Goal: Transaction & Acquisition: Obtain resource

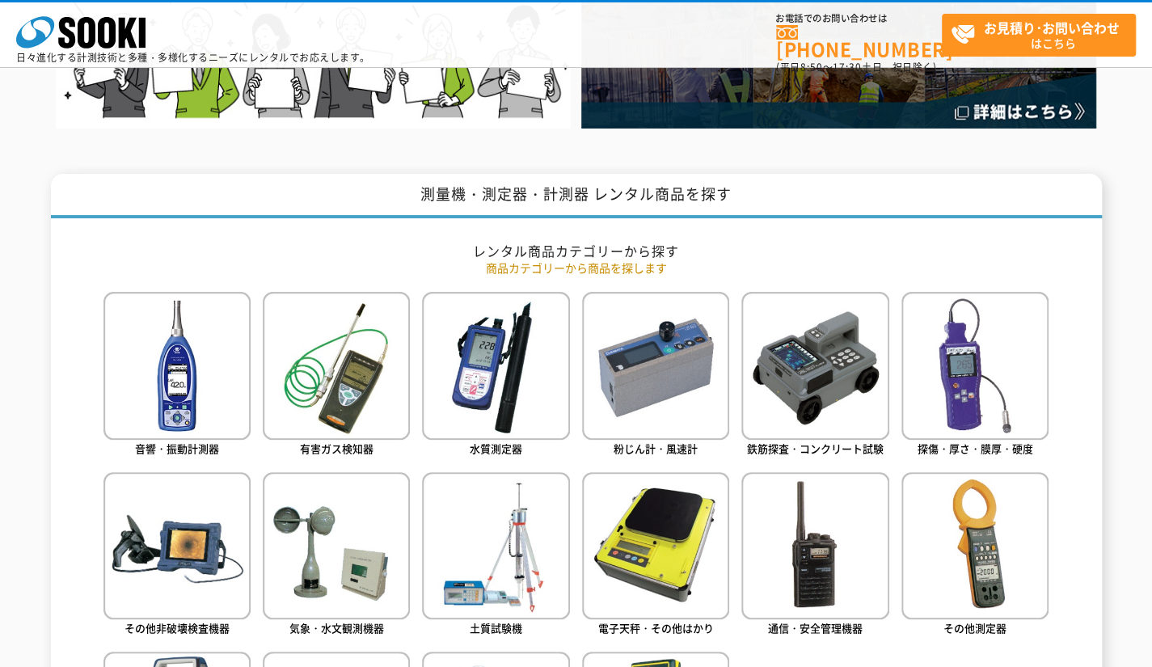
scroll to position [566, 0]
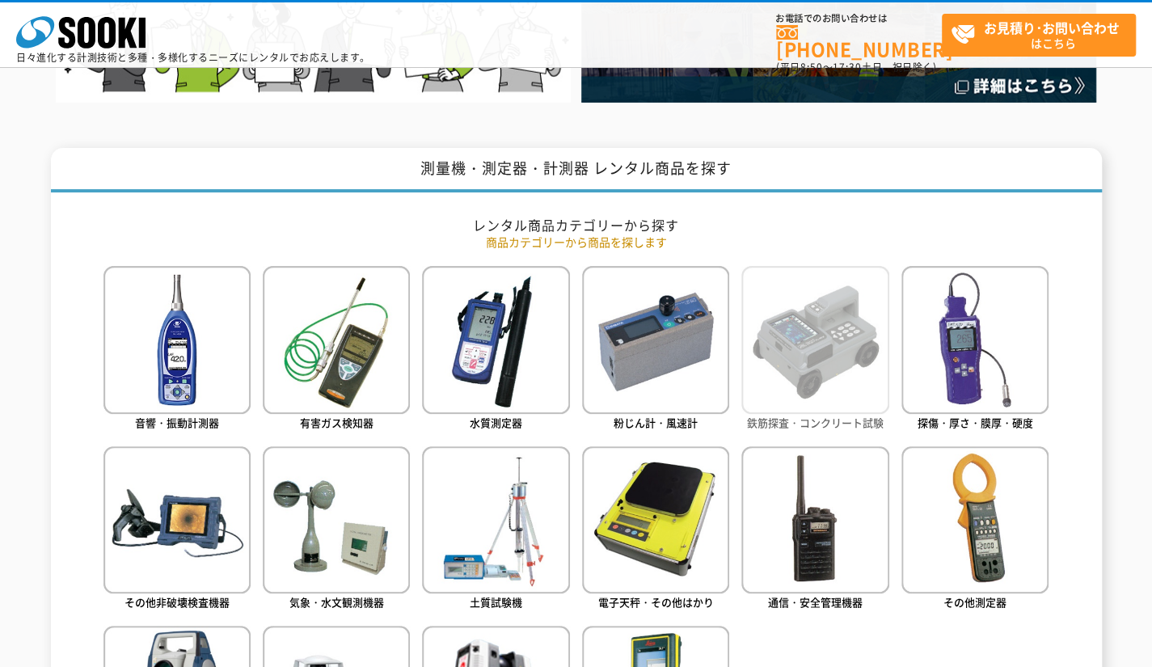
click at [795, 388] on img at bounding box center [814, 339] width 147 height 147
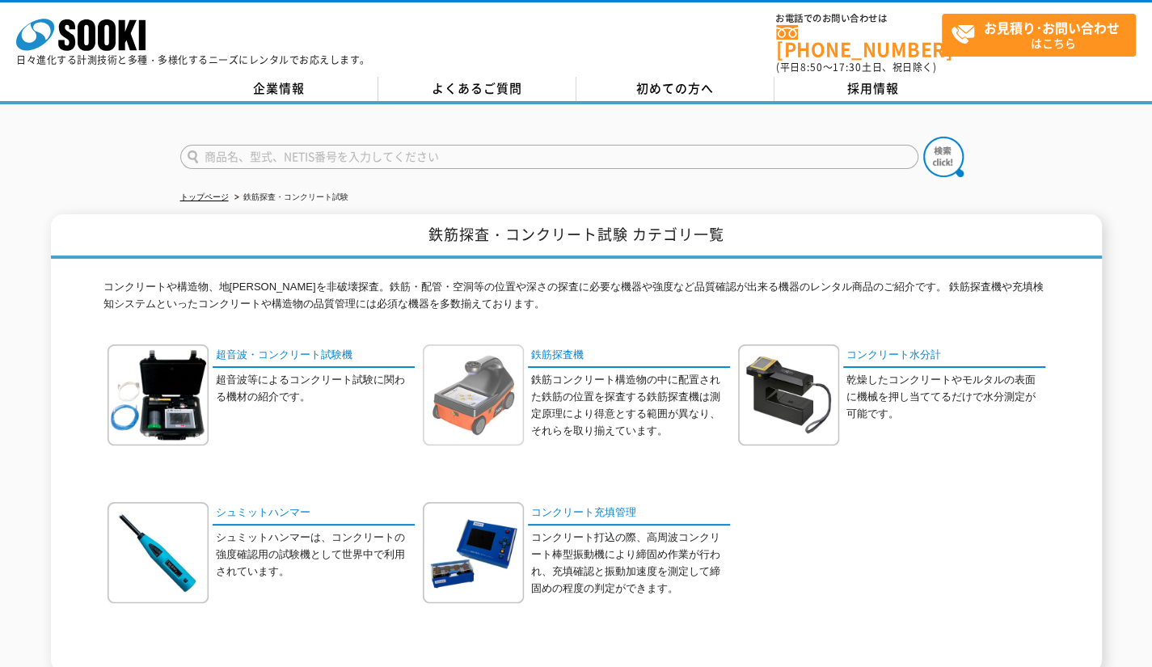
click at [477, 373] on img at bounding box center [473, 394] width 101 height 101
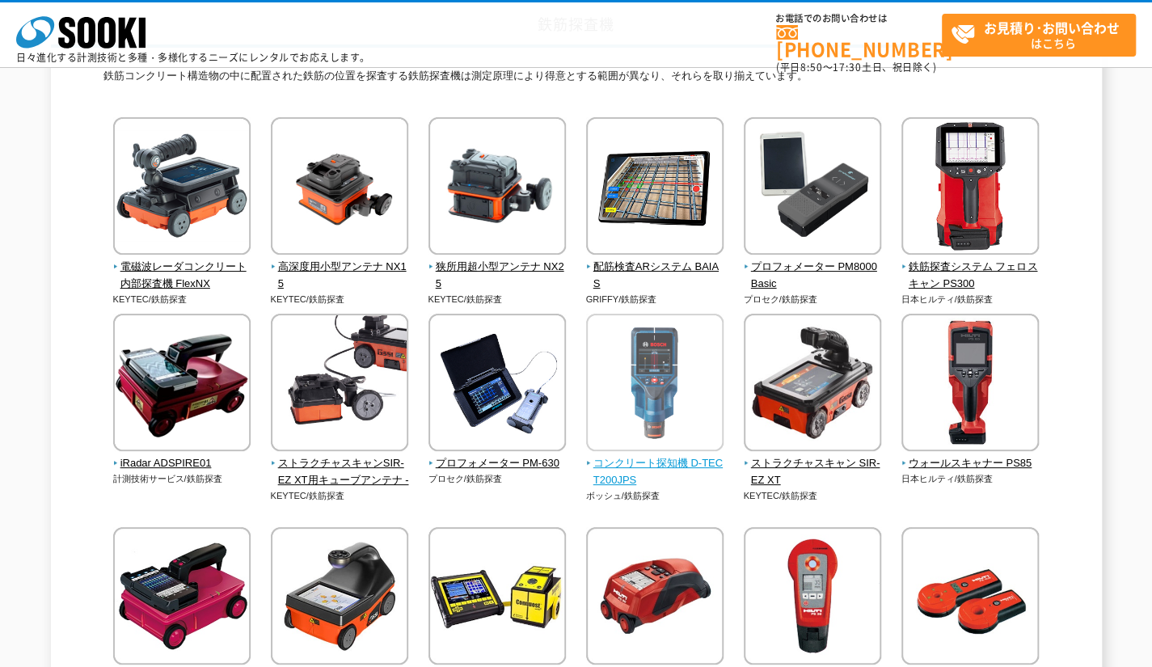
scroll to position [162, 0]
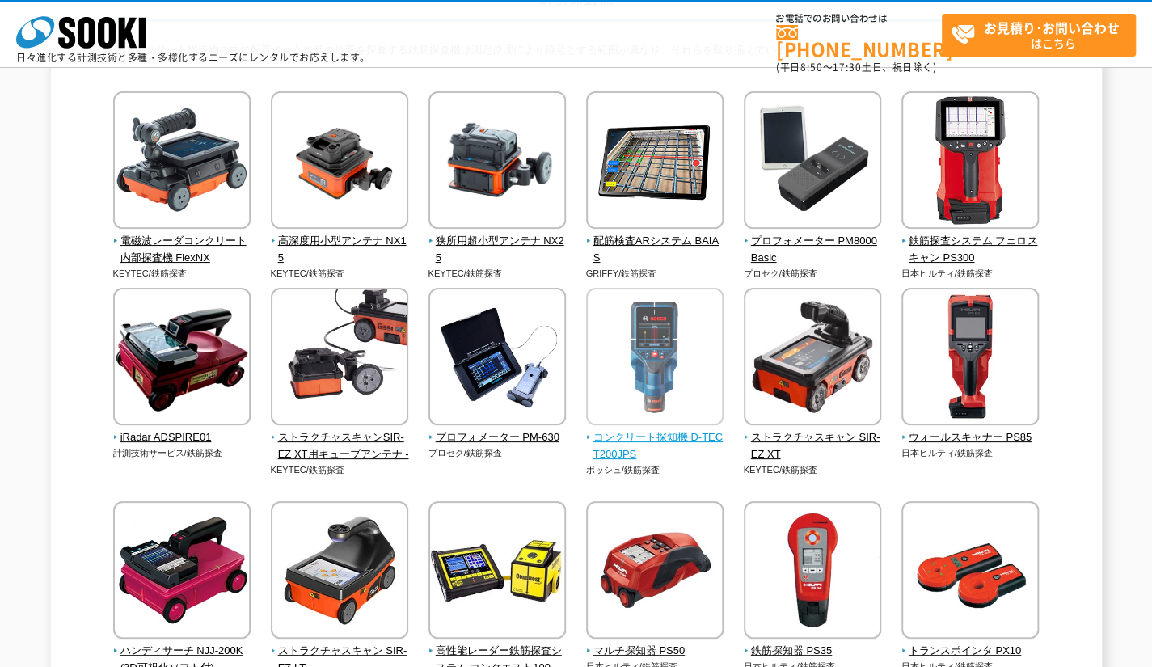
click at [664, 374] on img at bounding box center [654, 358] width 137 height 141
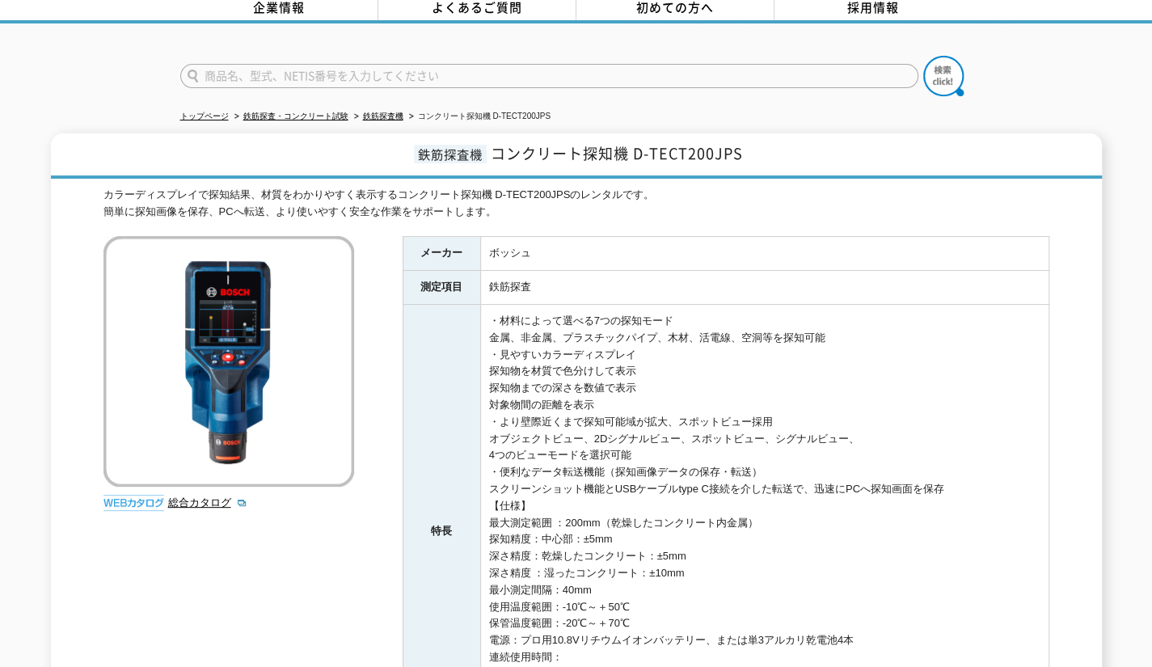
scroll to position [162, 0]
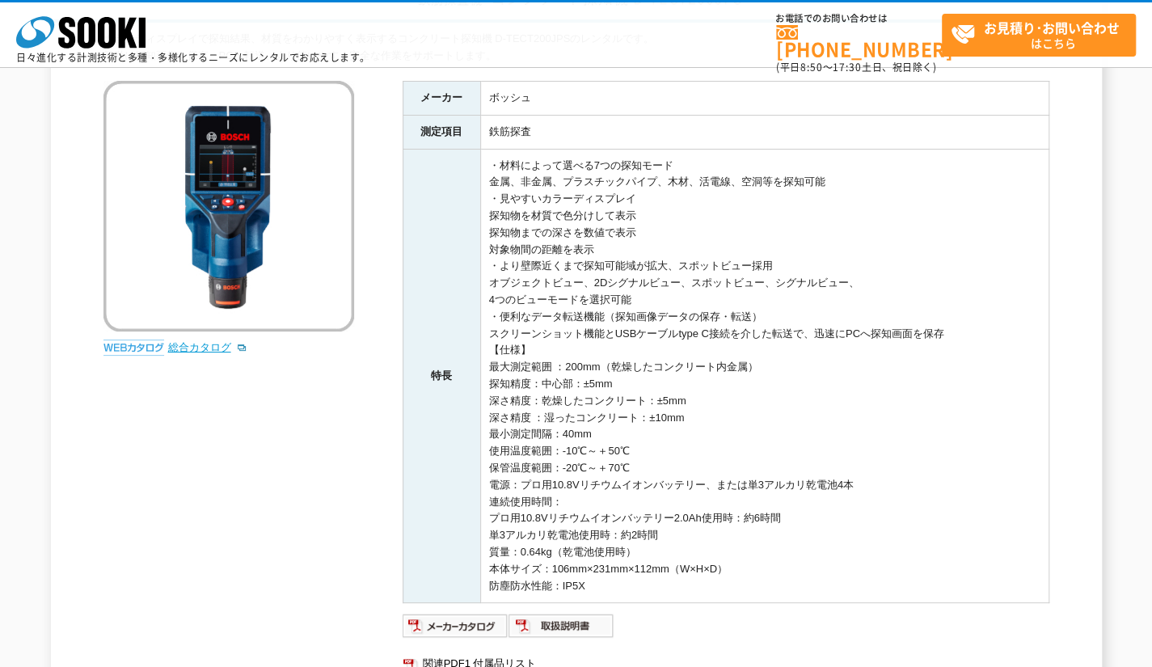
click at [211, 348] on link "総合カタログ" at bounding box center [207, 347] width 79 height 12
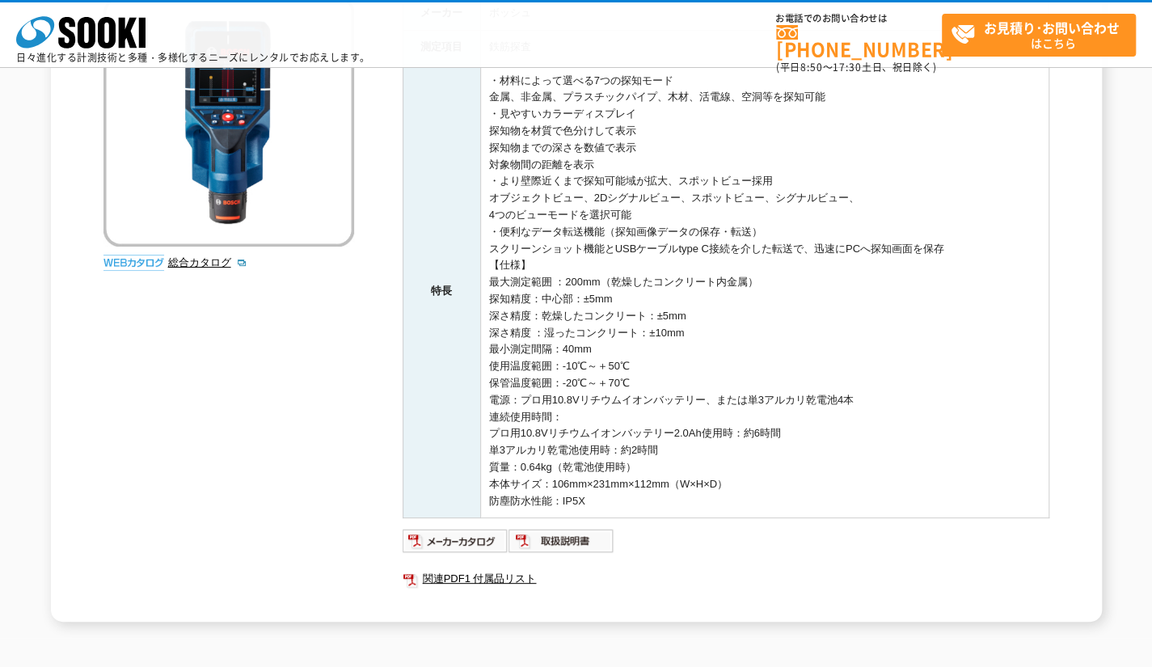
scroll to position [429, 0]
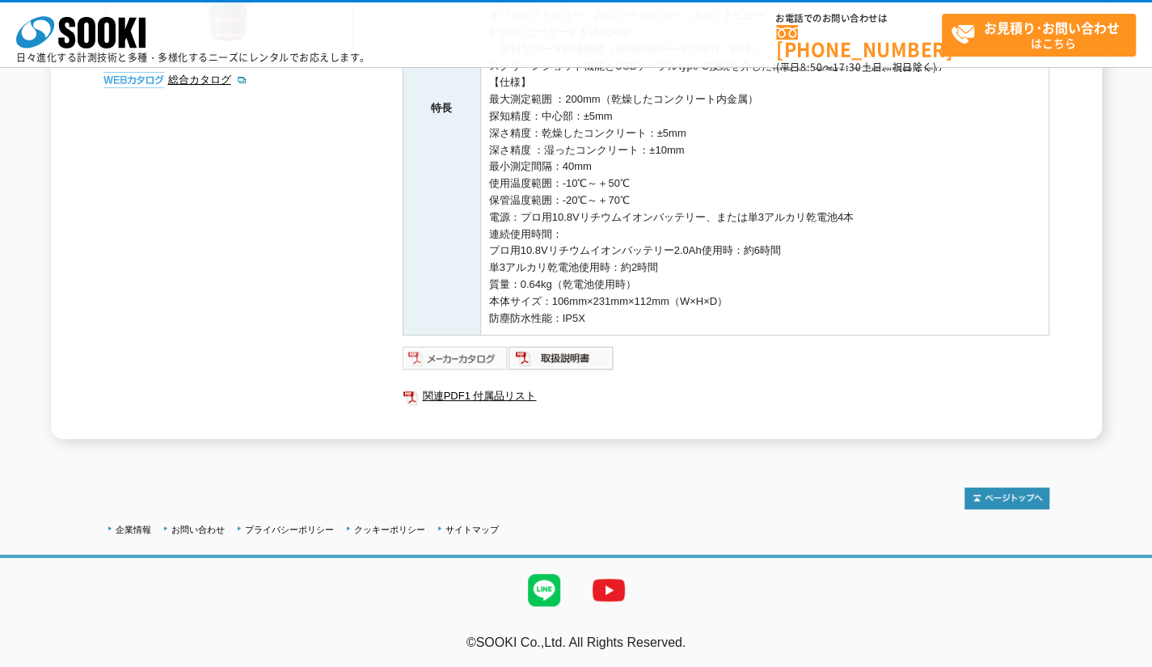
click at [450, 355] on img at bounding box center [455, 358] width 106 height 26
